Goal: Check status

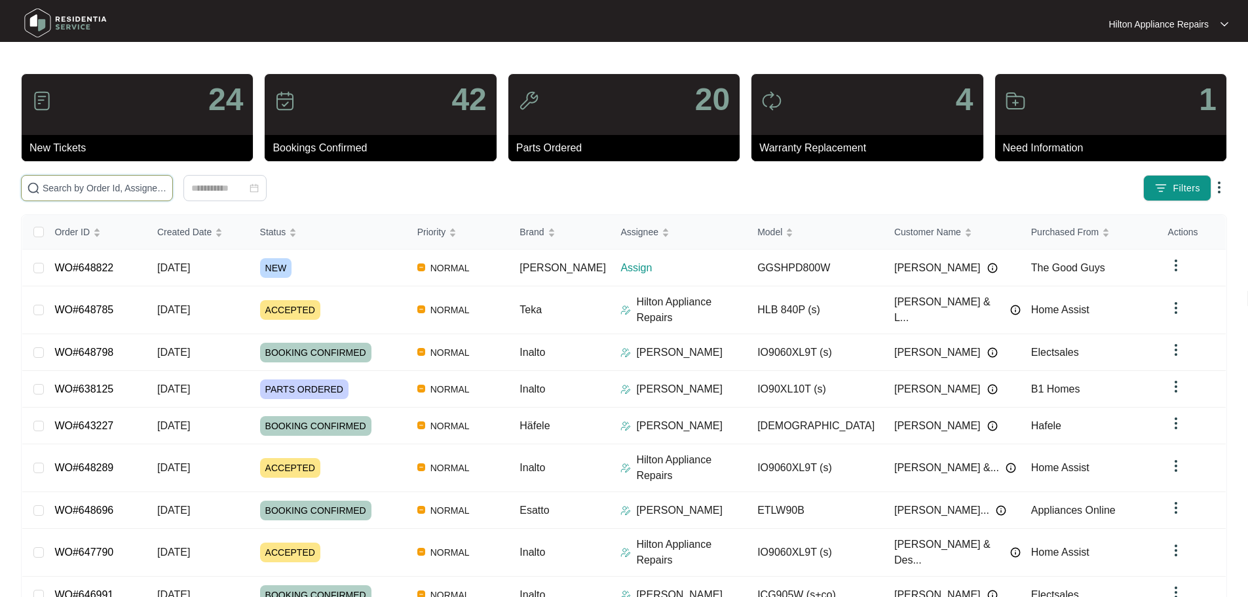
click at [122, 188] on input "text" at bounding box center [105, 188] width 124 height 14
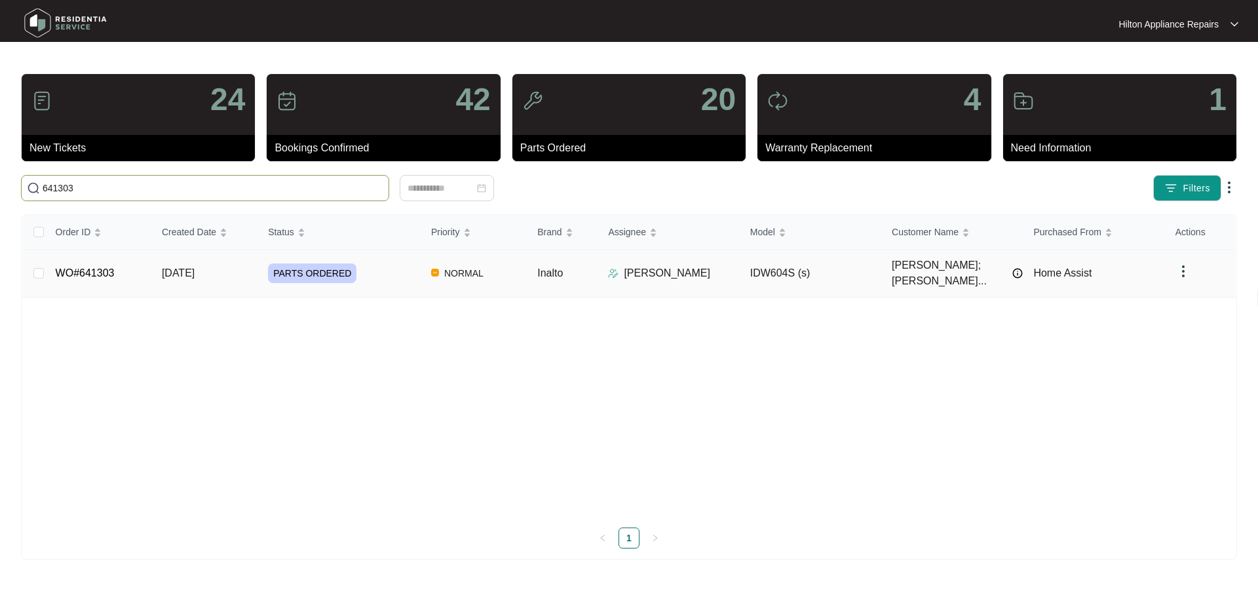
type input "641303"
click at [390, 263] on div "PARTS ORDERED" at bounding box center [344, 273] width 153 height 20
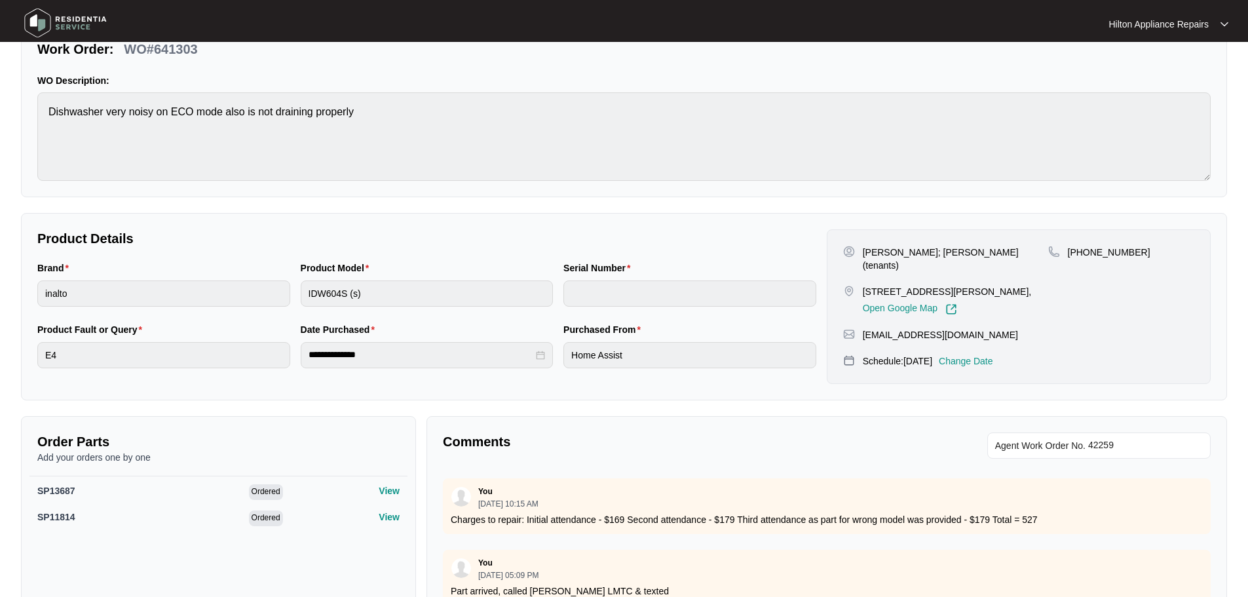
scroll to position [197, 0]
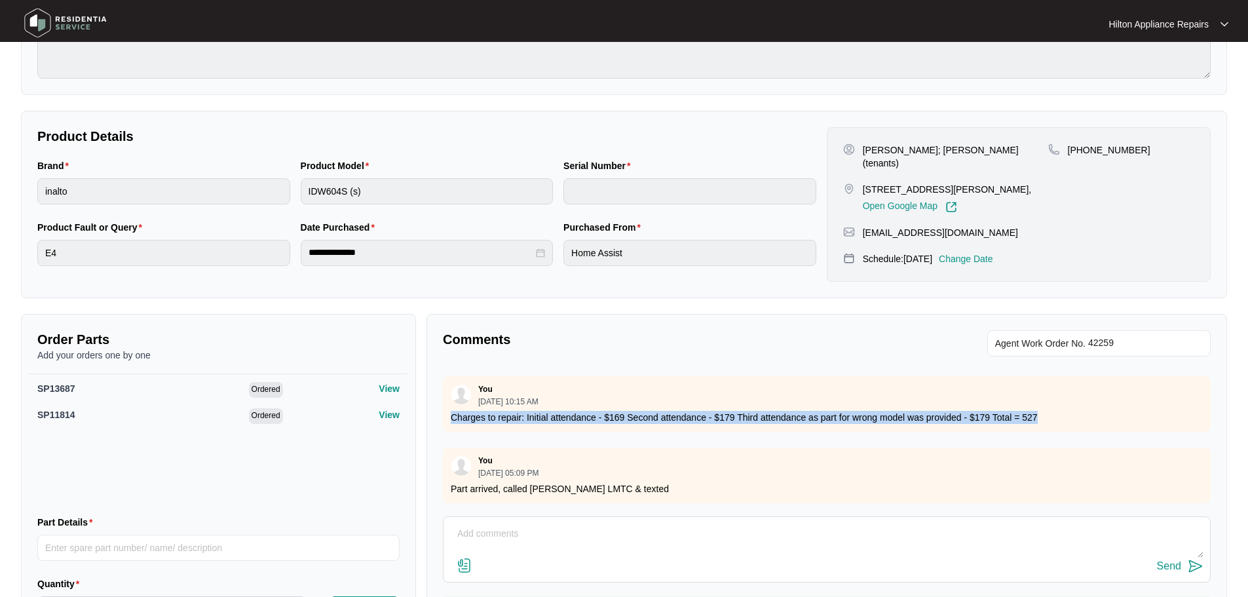
drag, startPoint x: 1046, startPoint y: 408, endPoint x: 446, endPoint y: 398, distance: 600.2
click at [446, 398] on div "You [DATE] 10:15 AM Charges to repair: Initial attendance - $169 Second attenda…" at bounding box center [827, 404] width 768 height 56
copy p "Charges to repair: Initial attendance - $169 Second attendance - $179 Third att…"
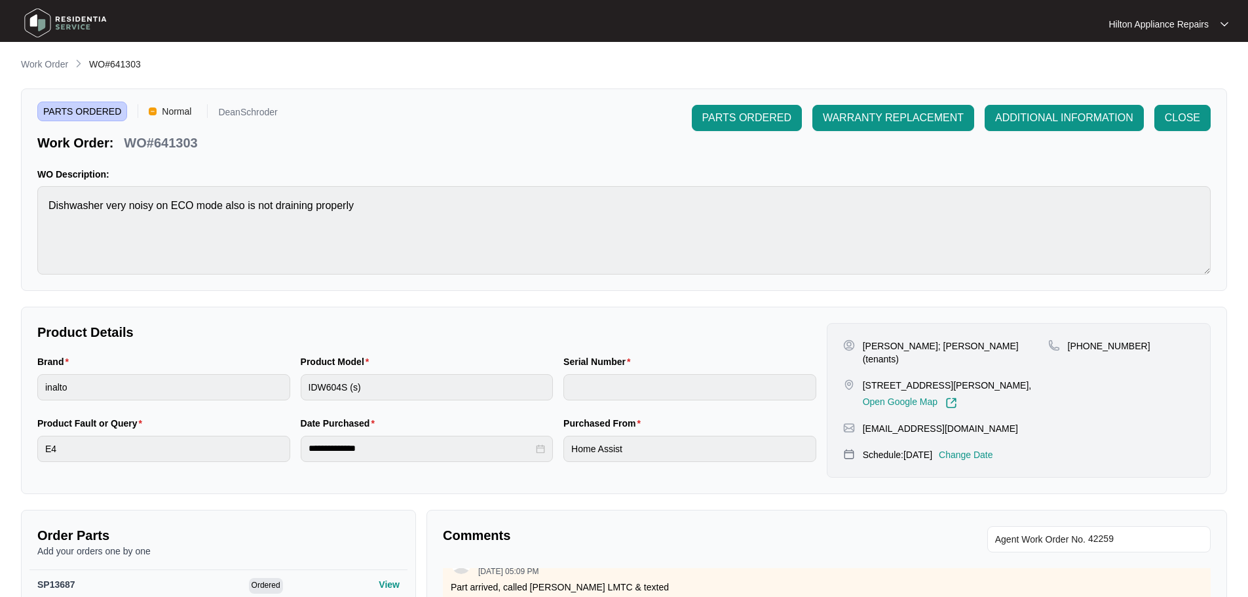
scroll to position [0, 0]
click at [39, 64] on p "Work Order" at bounding box center [44, 64] width 47 height 13
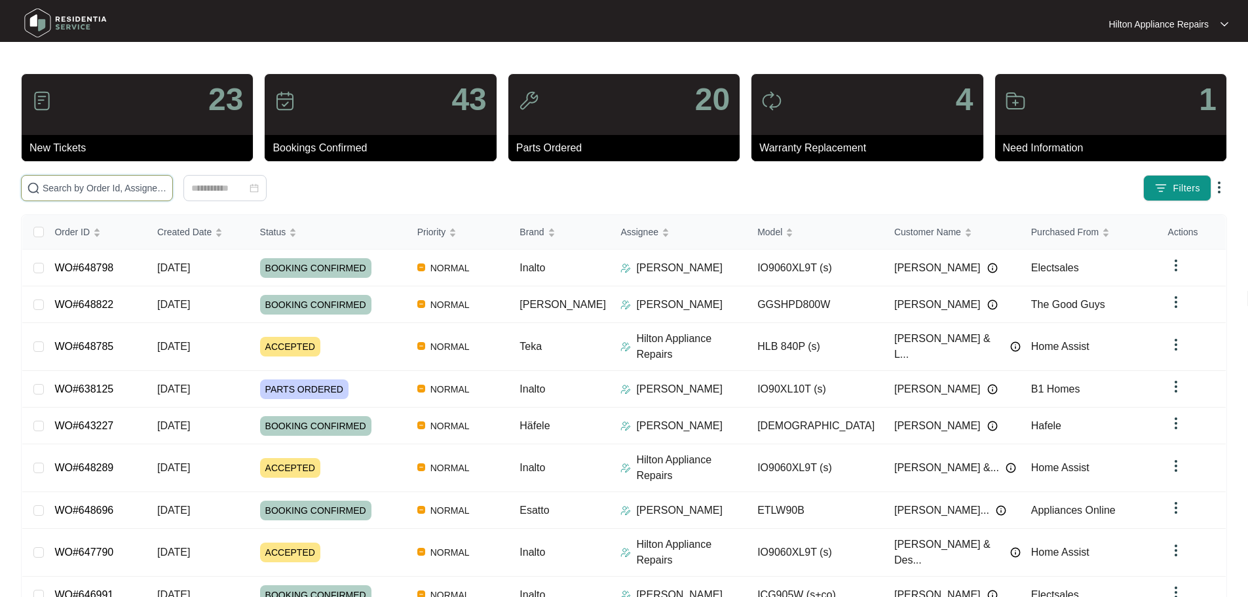
click at [143, 187] on input "text" at bounding box center [105, 188] width 124 height 14
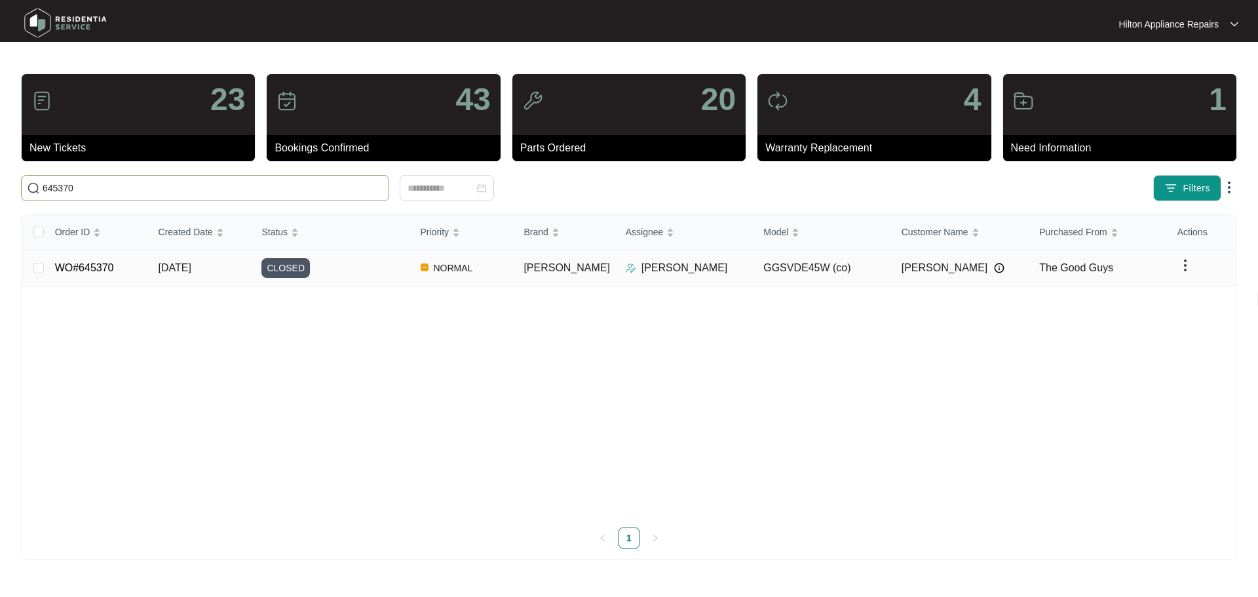
type input "645370"
click at [398, 267] on div "CLOSED" at bounding box center [335, 268] width 148 height 20
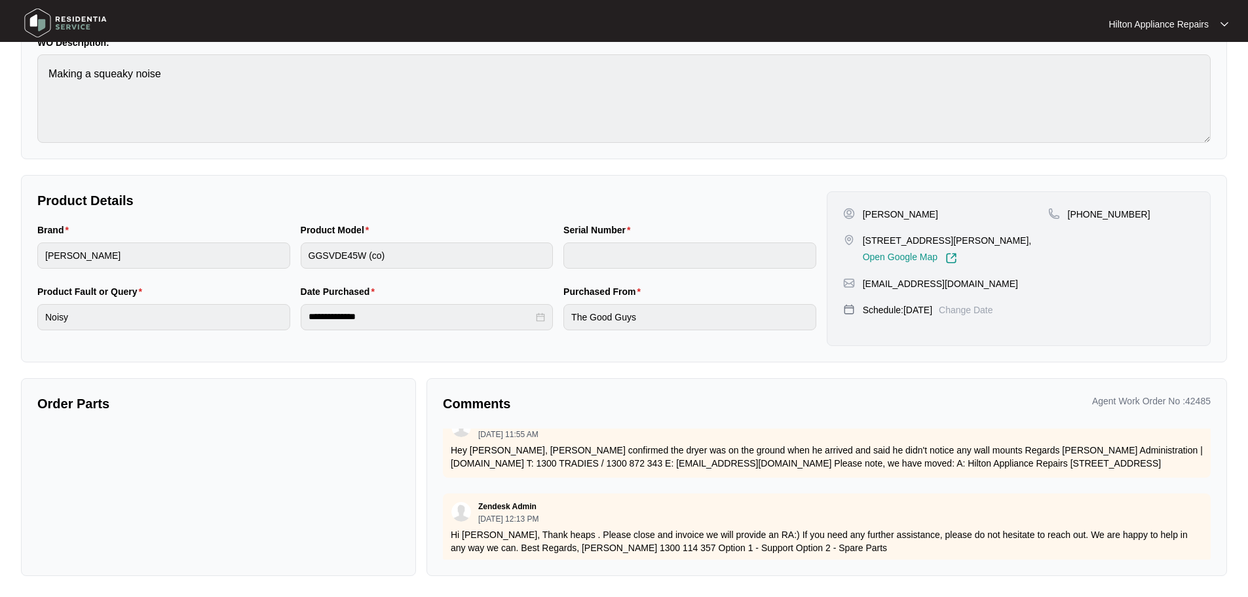
scroll to position [512, 0]
